Goal: Transaction & Acquisition: Purchase product/service

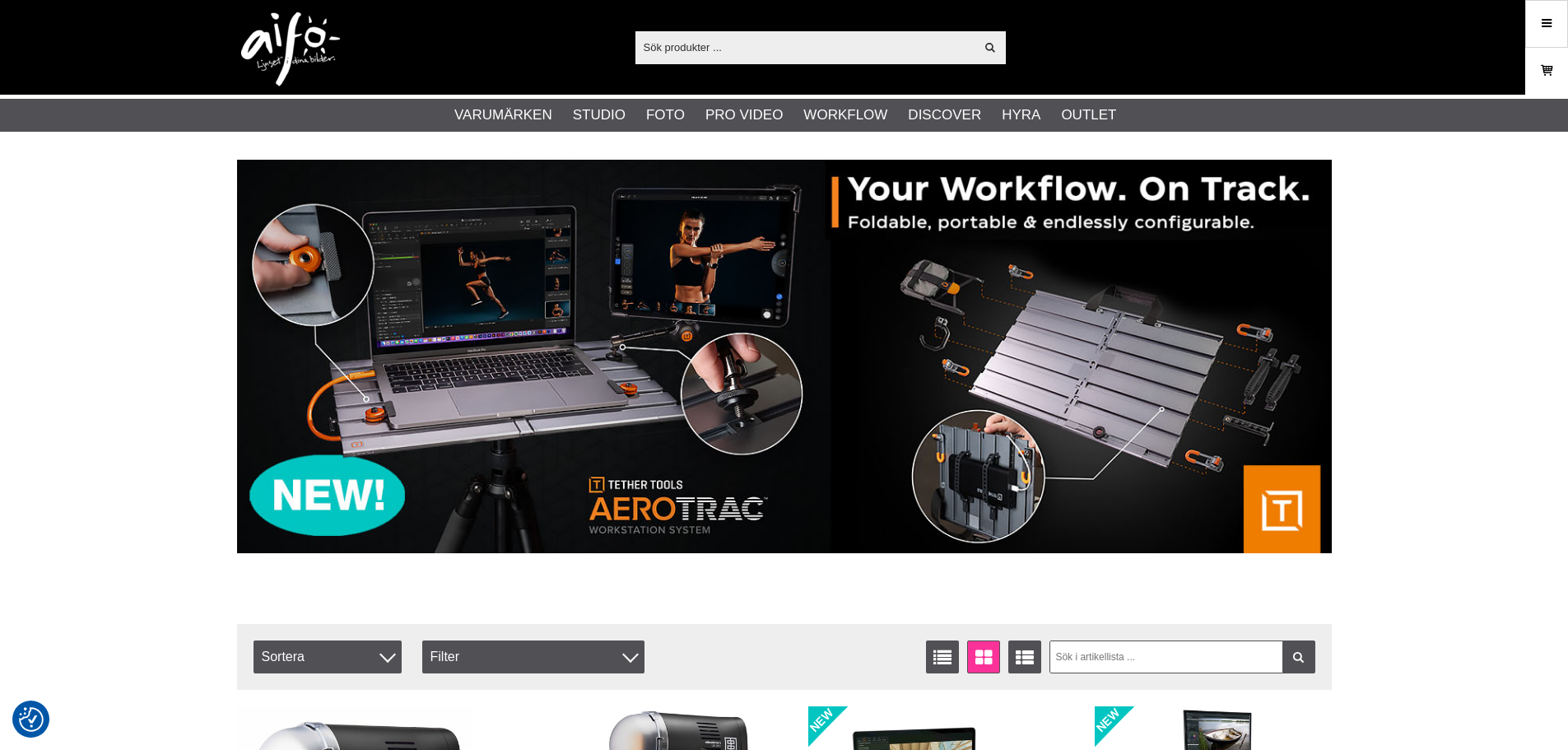
click at [1562, 74] on link "Varukorg" at bounding box center [1546, 71] width 41 height 38
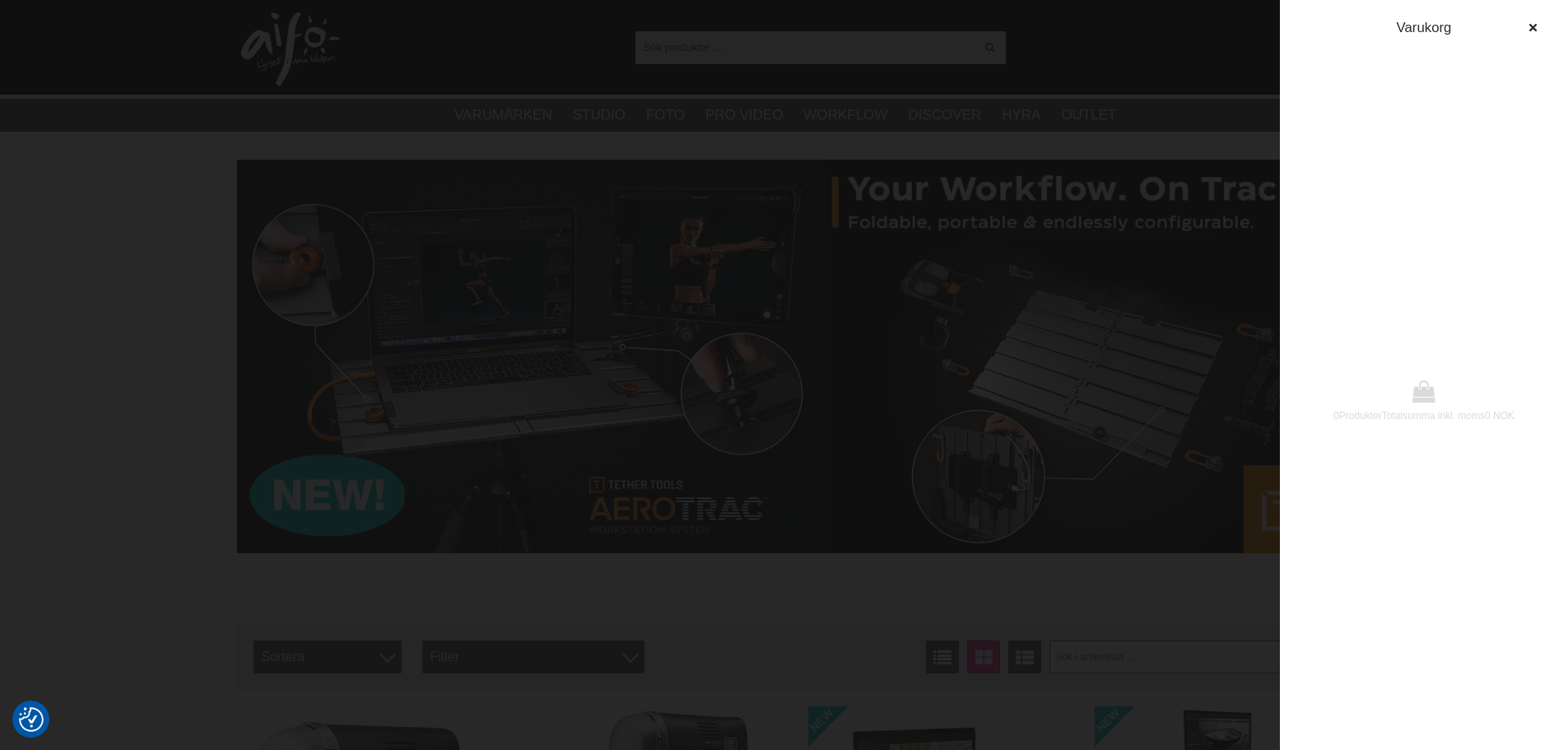
click at [1551, 17] on div "0 Produkter Totalsumma inkl. moms 0 NOK [GEOGRAPHIC_DATA]" at bounding box center [1424, 375] width 288 height 750
click at [1531, 28] on icon "button" at bounding box center [1532, 27] width 11 height 11
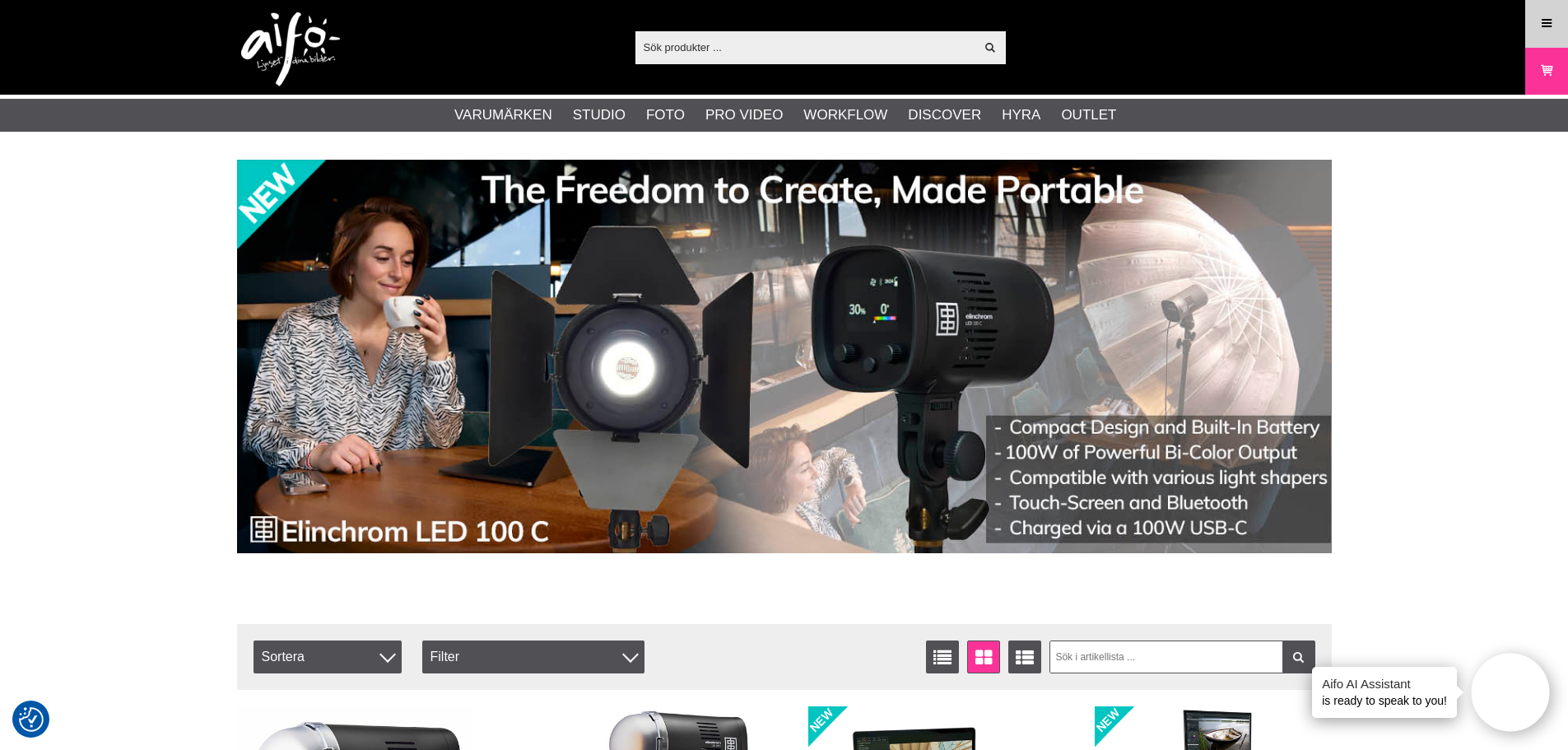
click at [1546, 16] on icon at bounding box center [1546, 24] width 15 height 18
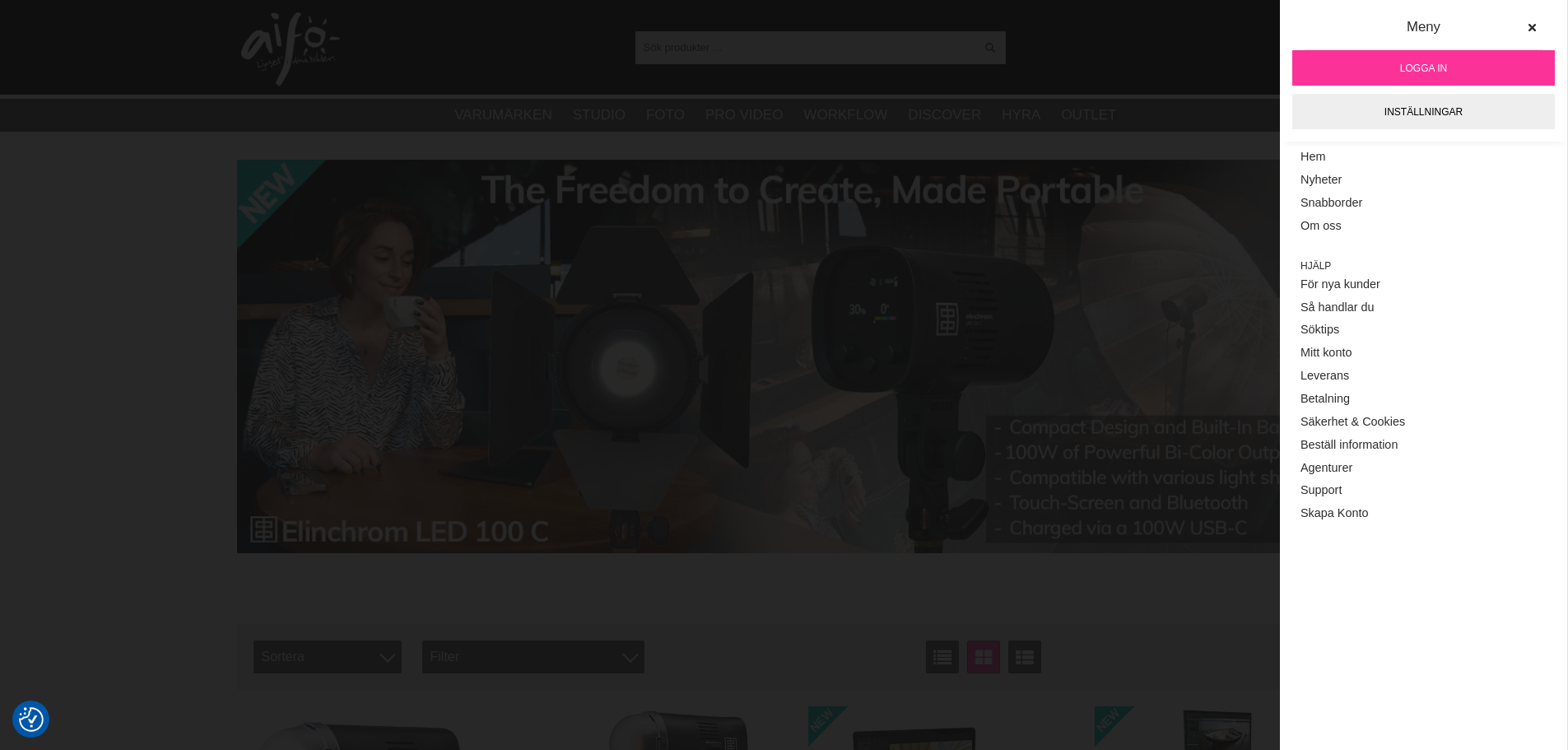
click at [1456, 68] on link "Logga in" at bounding box center [1423, 68] width 262 height 36
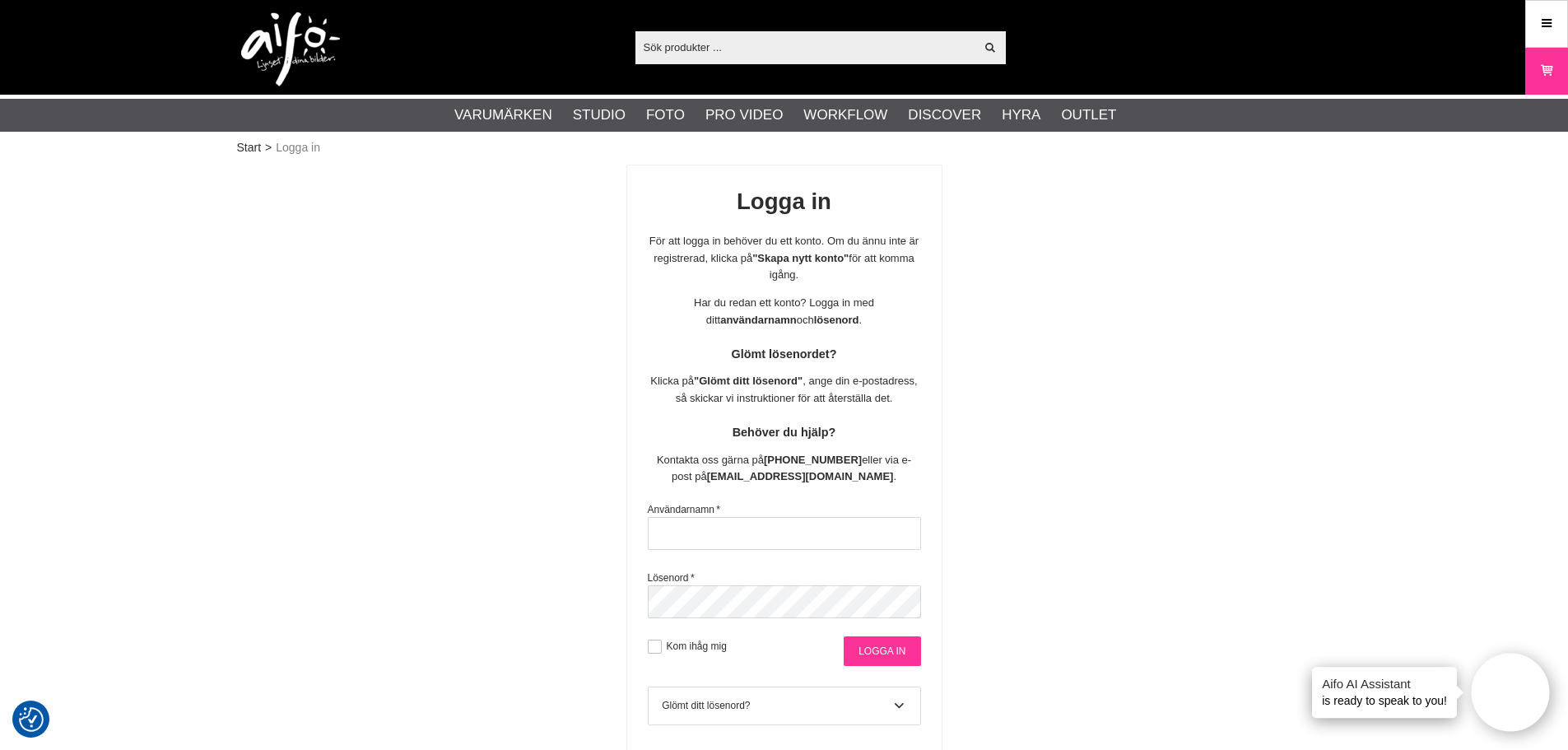
type input "Fotojorgen"
click at [890, 641] on input "Logga in" at bounding box center [883, 651] width 77 height 30
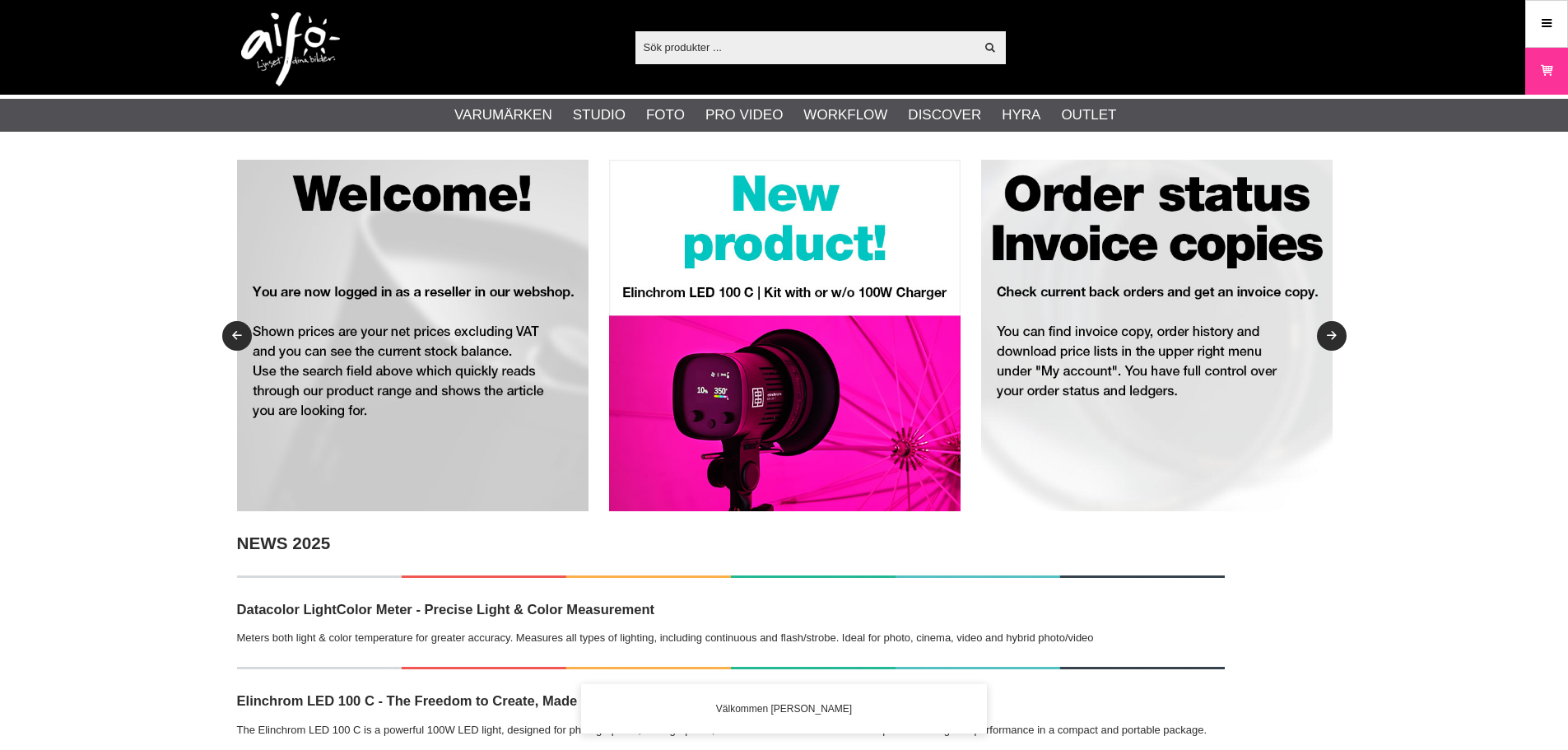
click at [757, 51] on input "text" at bounding box center [806, 47] width 340 height 24
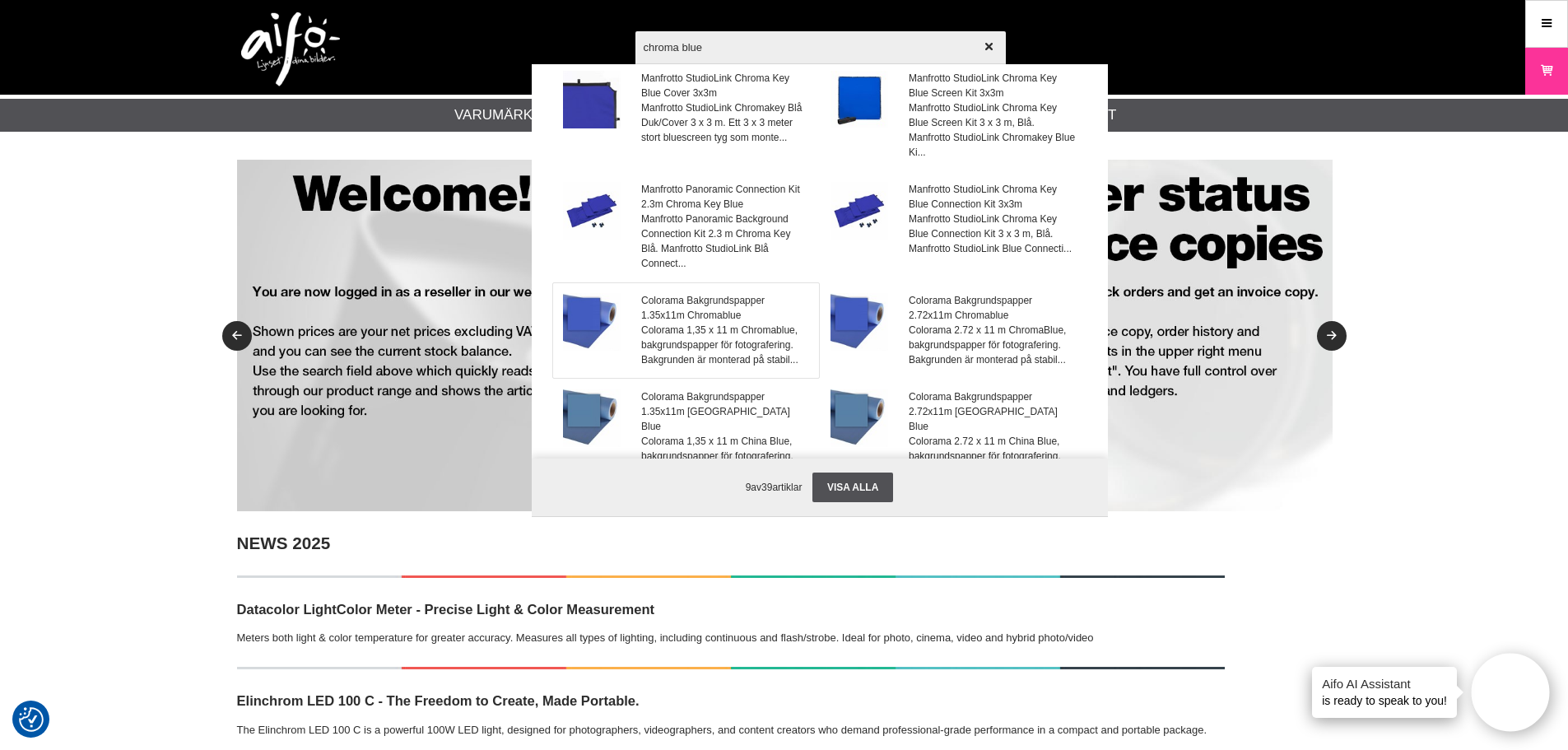
scroll to position [82, 0]
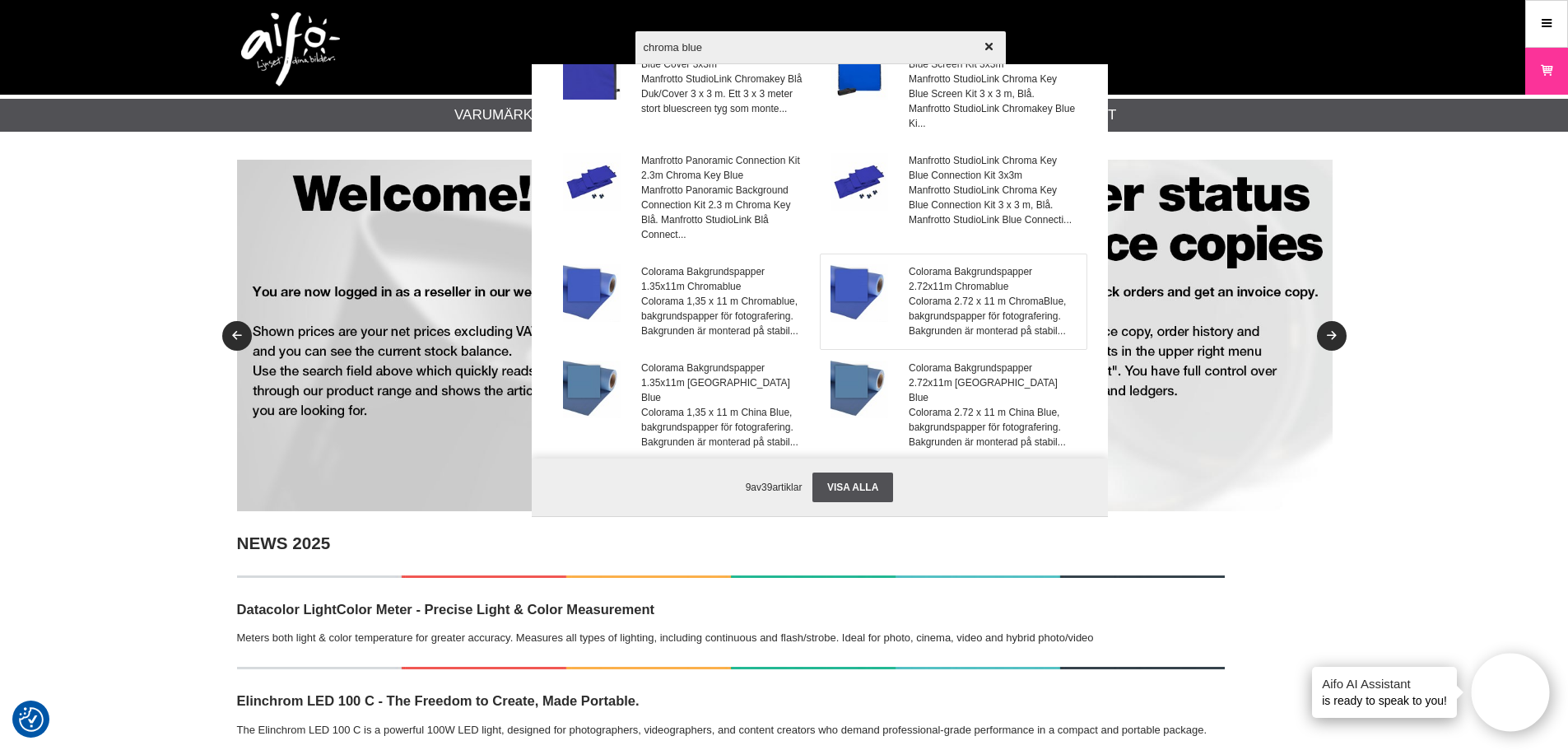
type input "chroma blue"
click at [959, 275] on span "Colorama Bakgrundspapper 2.72x11m Chromablue" at bounding box center [992, 279] width 167 height 30
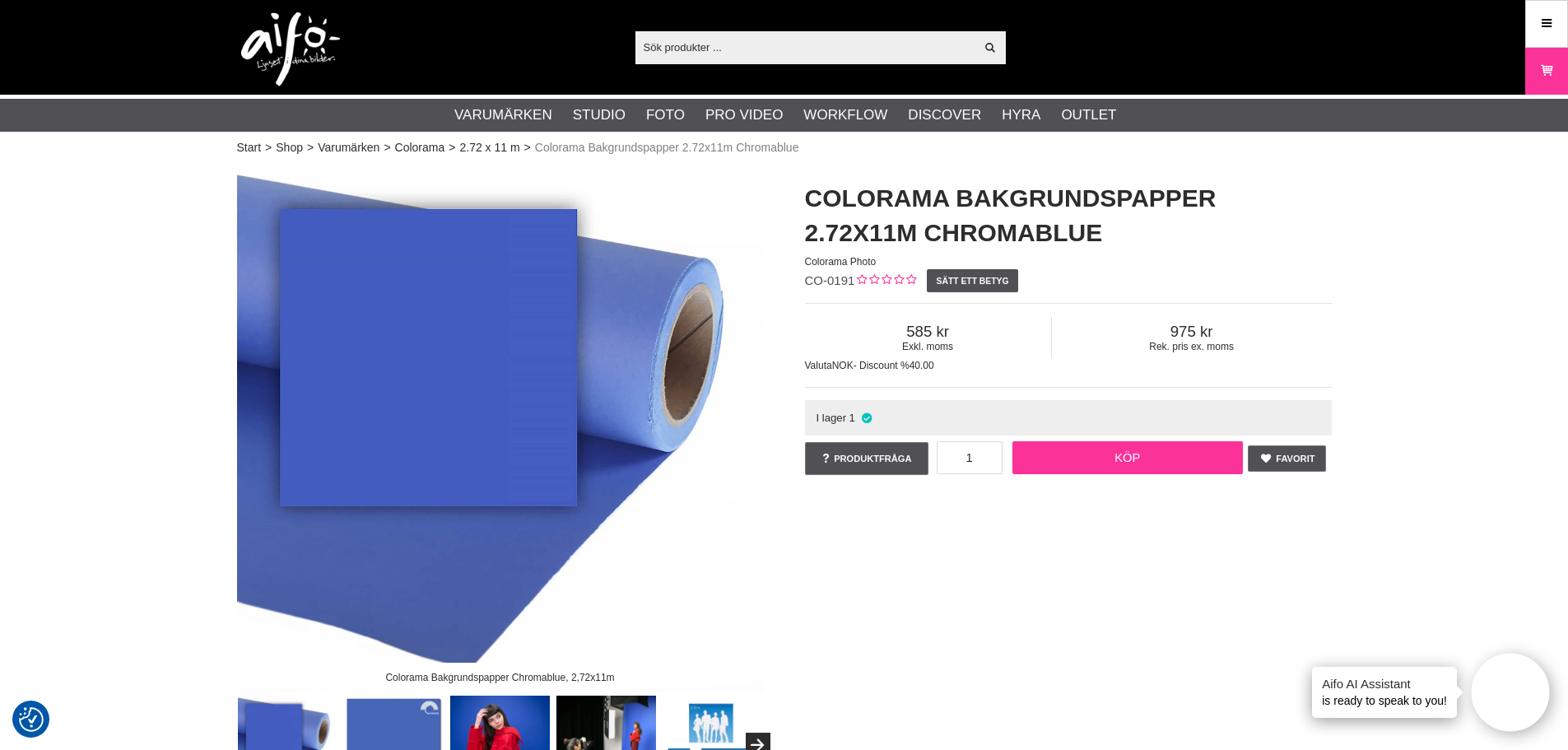
click at [1108, 448] on link "Köp" at bounding box center [1128, 458] width 230 height 33
